Goal: Find specific page/section: Find specific page/section

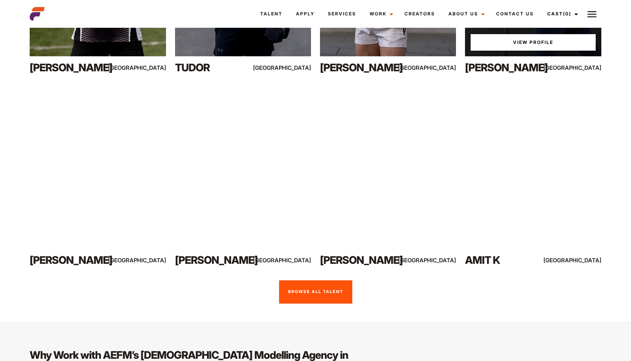
scroll to position [556, 0]
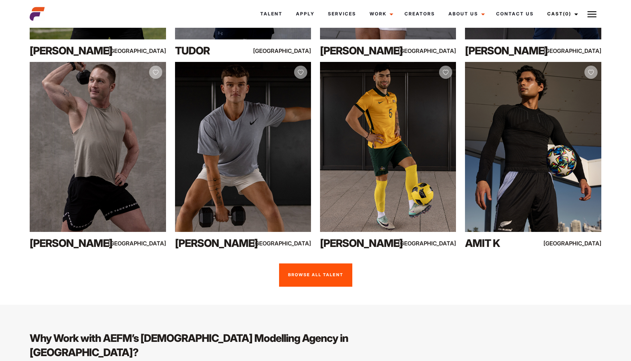
click at [341, 264] on link "Browse all talent" at bounding box center [315, 275] width 73 height 23
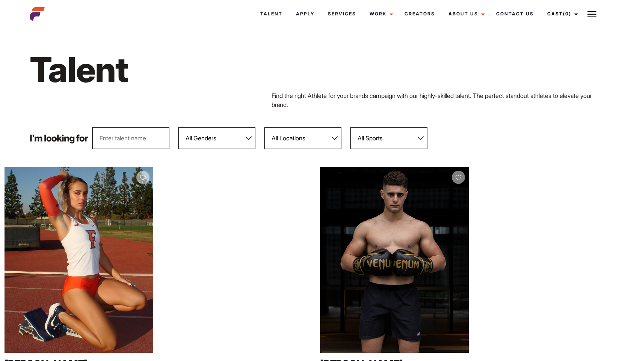
click at [142, 134] on input "text" at bounding box center [130, 138] width 77 height 22
click at [133, 139] on input "text" at bounding box center [130, 138] width 77 height 22
click at [220, 137] on select "All Genders Female Male" at bounding box center [216, 138] width 77 height 22
select select "103"
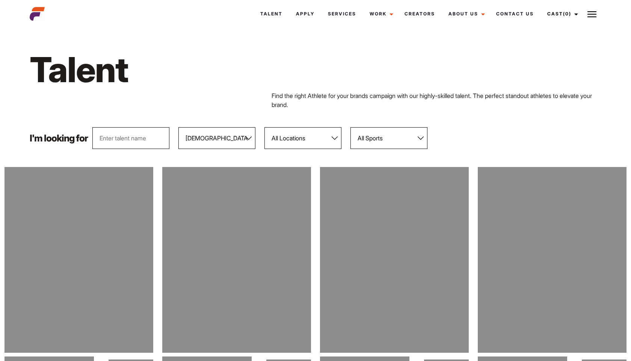
click at [392, 132] on select "All Sports 100 Meter Butterfly Acrobatics Aerial awareness Aerobics AFL Aflw Am…" at bounding box center [389, 138] width 77 height 22
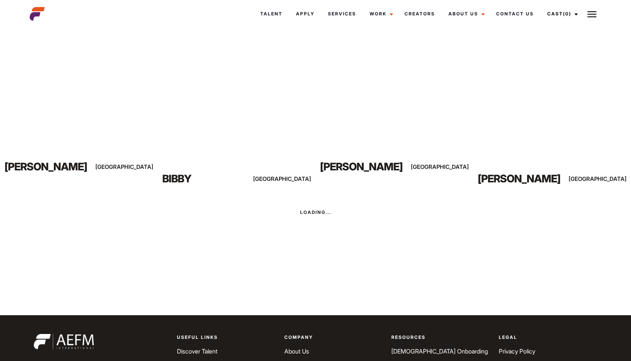
scroll to position [3009, 0]
